Goal: Check status: Check status

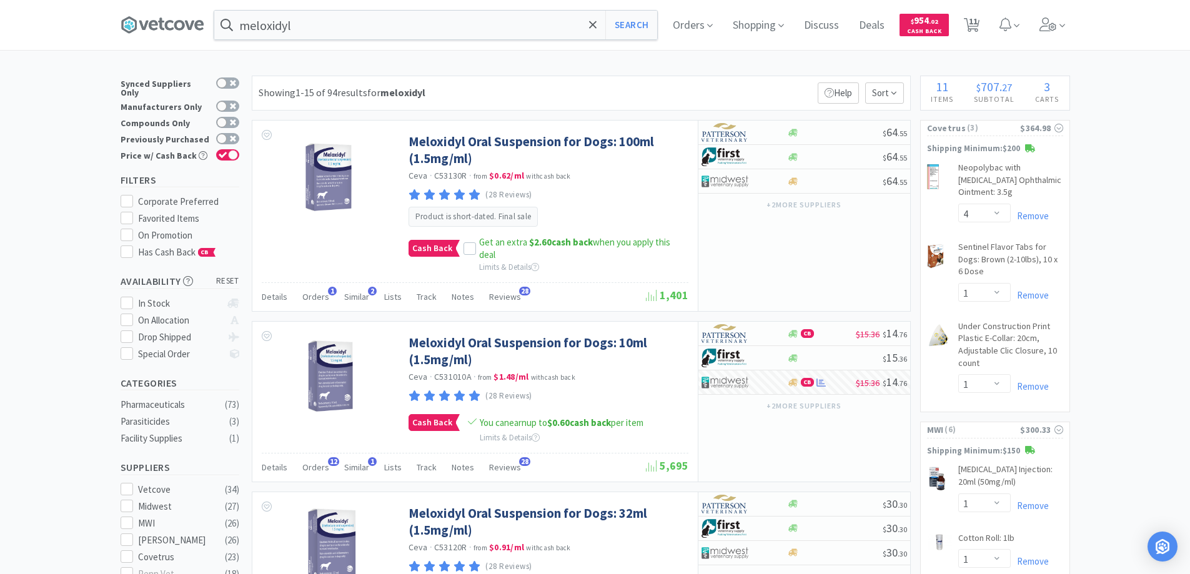
select select "4"
select select "1"
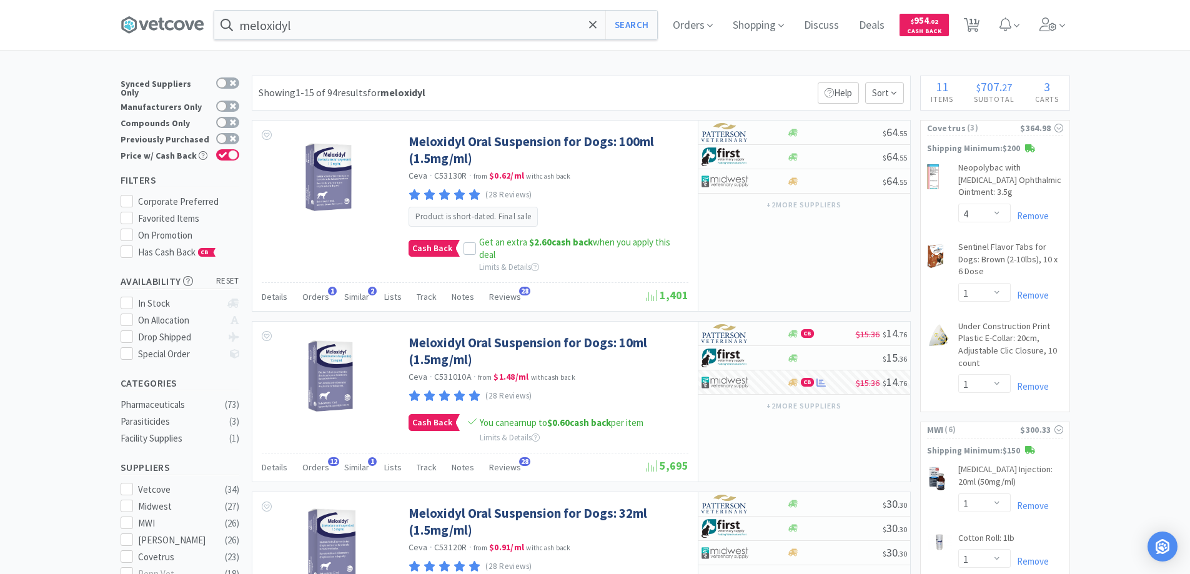
select select "1"
select select "5"
select select "2"
select select "1"
select select "2"
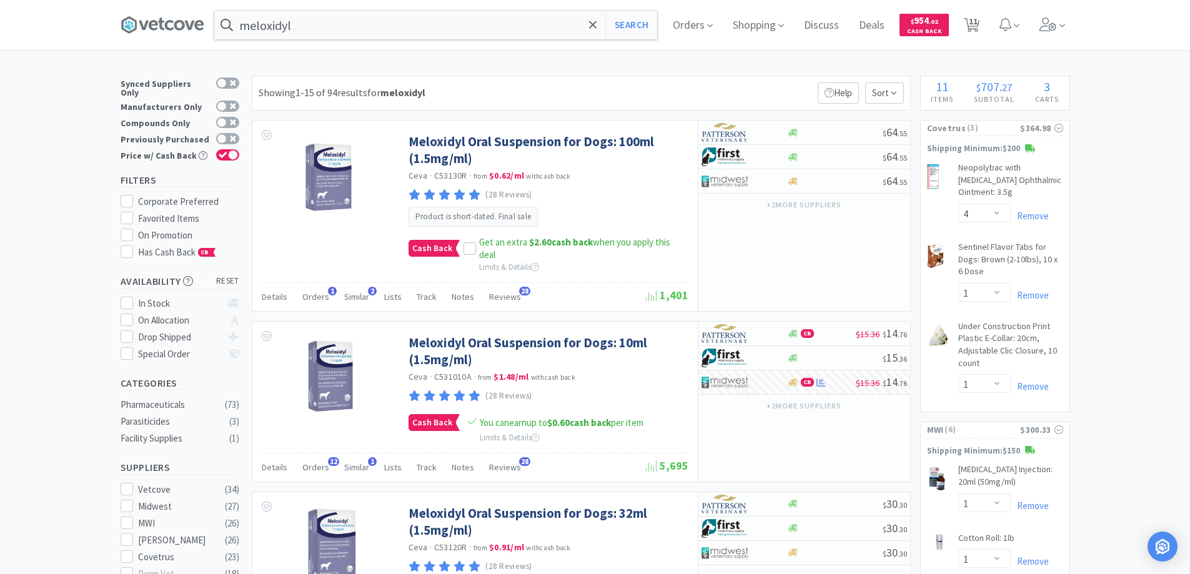
select select "2"
click at [690, 28] on span "Orders" at bounding box center [693, 25] width 50 height 50
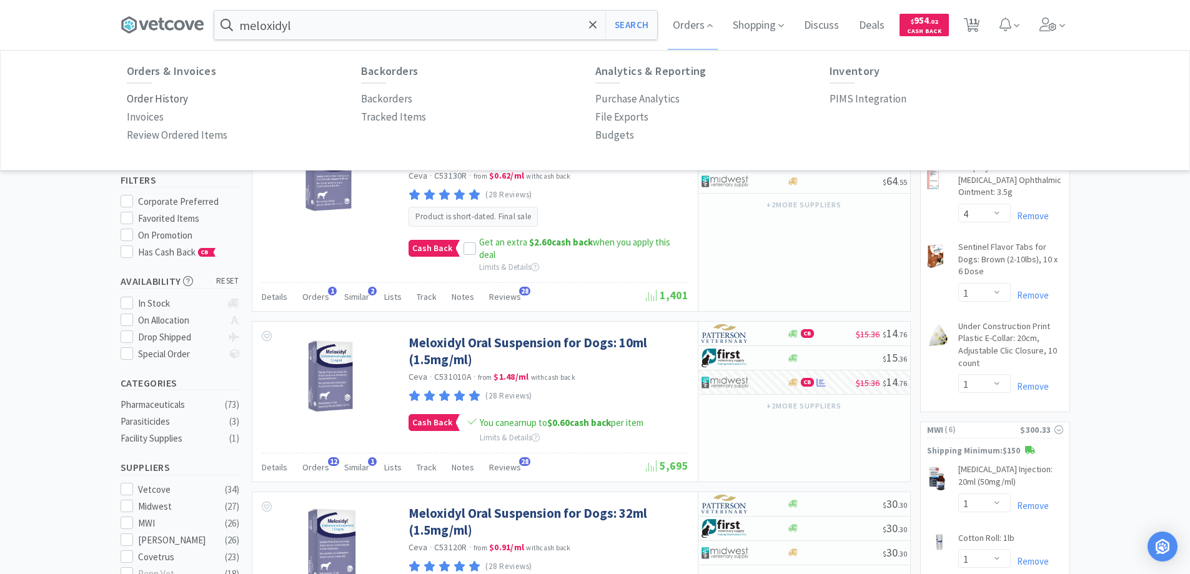
click at [173, 99] on p "Order History" at bounding box center [157, 99] width 61 height 17
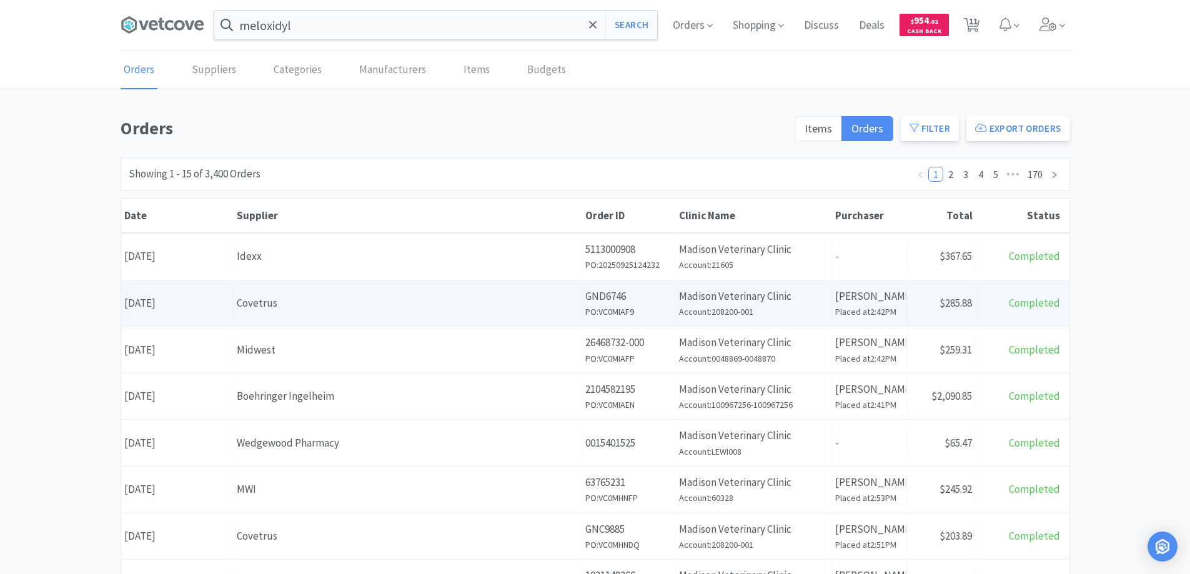
click at [298, 307] on div "Covetrus" at bounding box center [408, 303] width 342 height 17
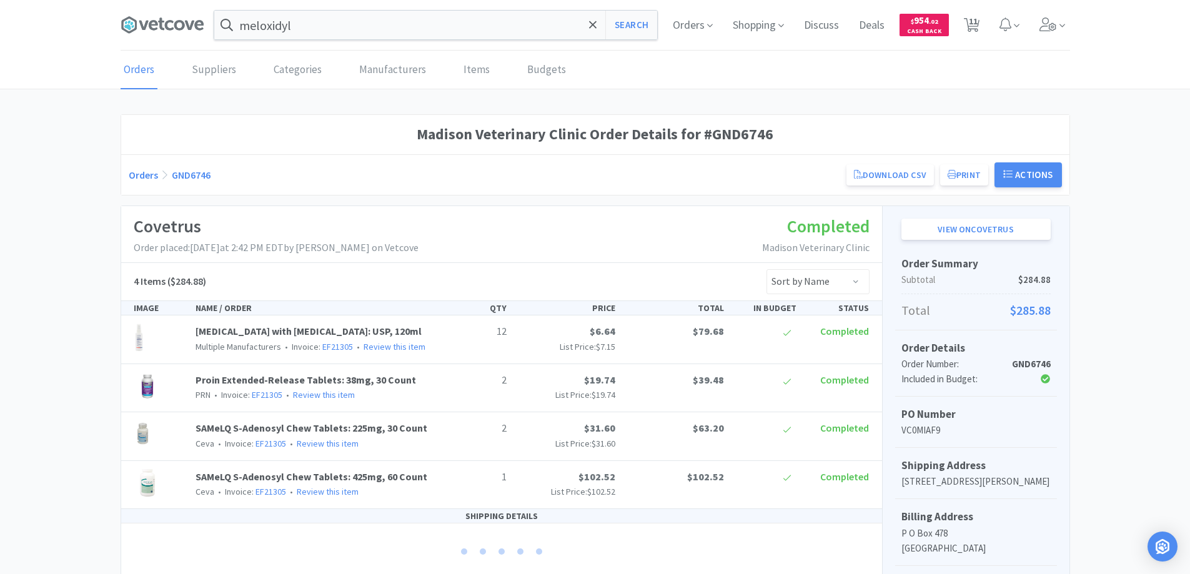
scroll to position [235, 0]
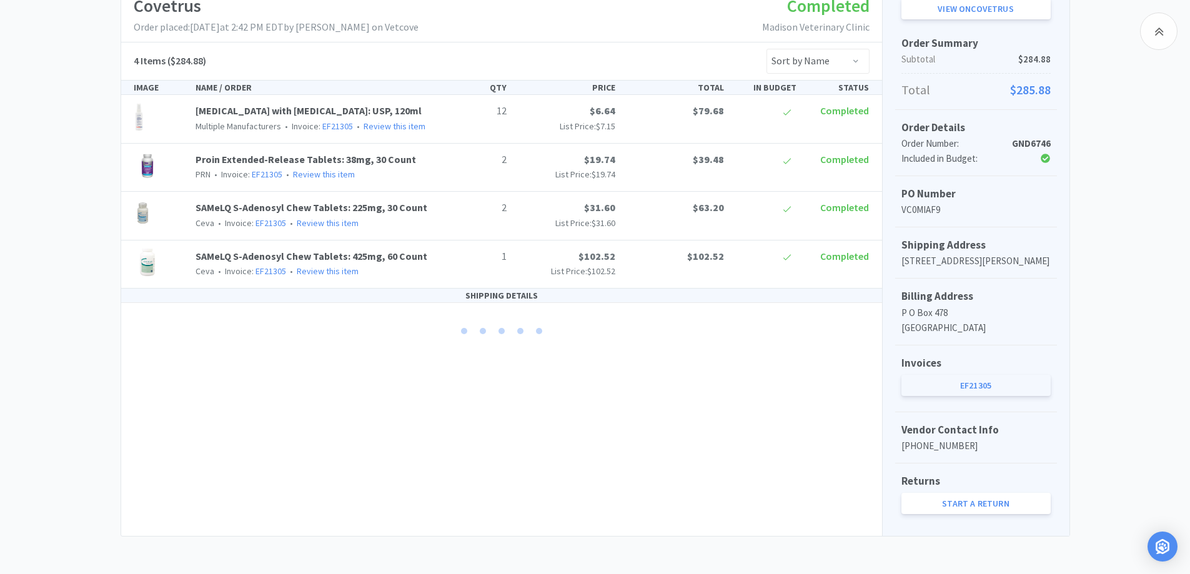
click at [969, 384] on link "EF21305" at bounding box center [975, 385] width 149 height 21
